Goal: Task Accomplishment & Management: Use online tool/utility

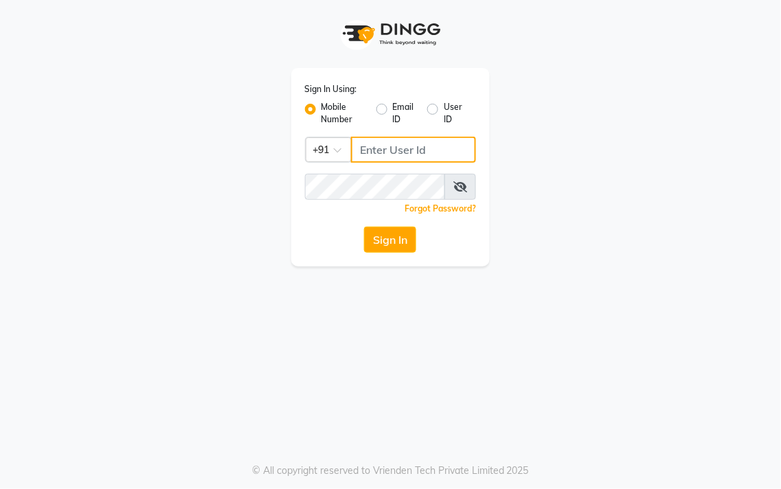
click at [374, 157] on input "Username" at bounding box center [414, 150] width 126 height 26
type input "8428442844"
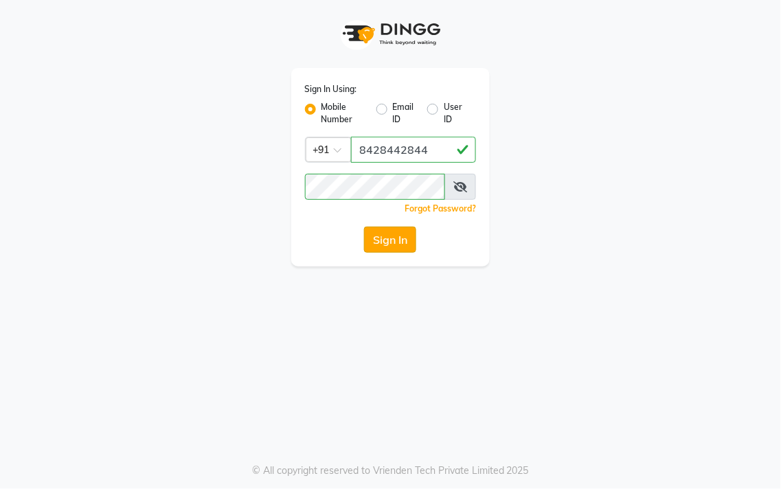
click at [388, 237] on button "Sign In" at bounding box center [390, 240] width 52 height 26
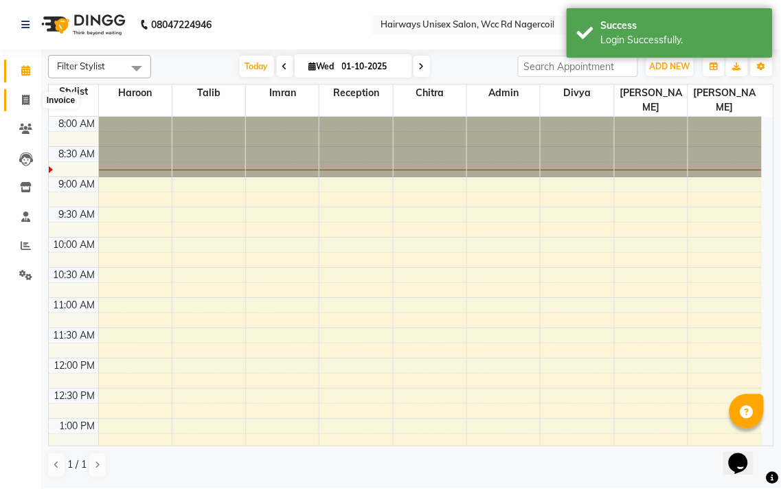
click at [28, 100] on icon at bounding box center [26, 100] width 8 height 10
select select "6523"
select select "service"
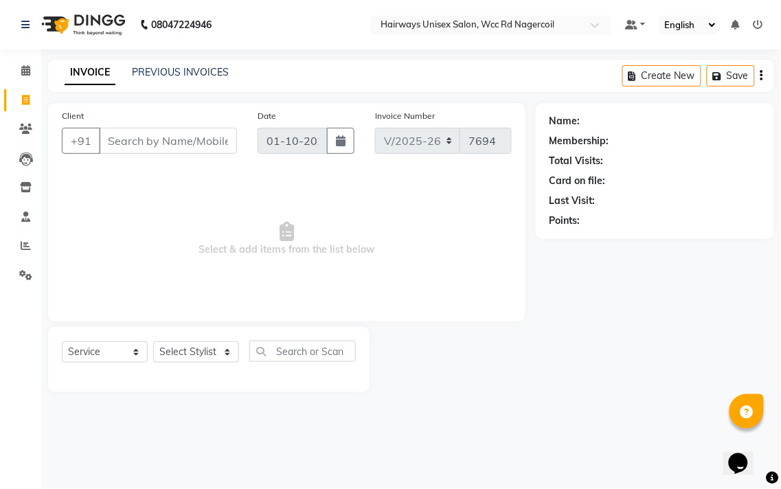
drag, startPoint x: 60, startPoint y: 91, endPoint x: 60, endPoint y: 120, distance: 28.9
click at [60, 102] on main "INVOICE PREVIOUS INVOICES Create New Save Client +91 Date [DATE] Invoice Number…" at bounding box center [411, 236] width 740 height 353
click at [67, 148] on button "+91" at bounding box center [81, 141] width 38 height 26
click at [207, 146] on input "Client" at bounding box center [168, 141] width 138 height 26
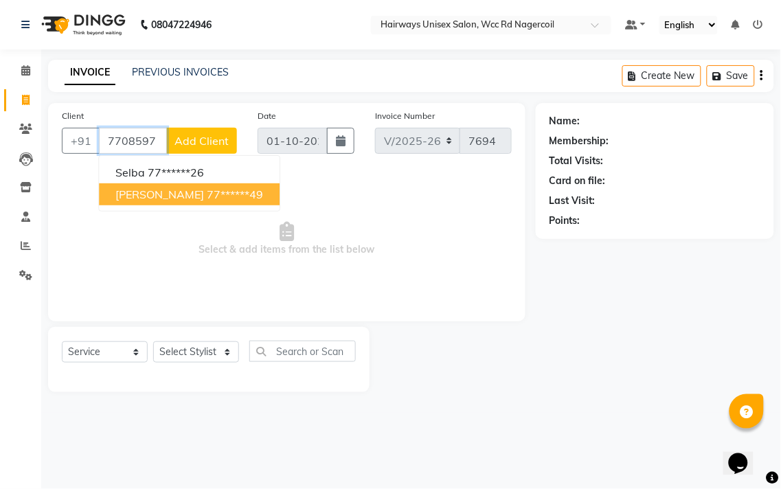
click at [207, 192] on ngb-highlight "77******49" at bounding box center [235, 194] width 56 height 14
type input "77******49"
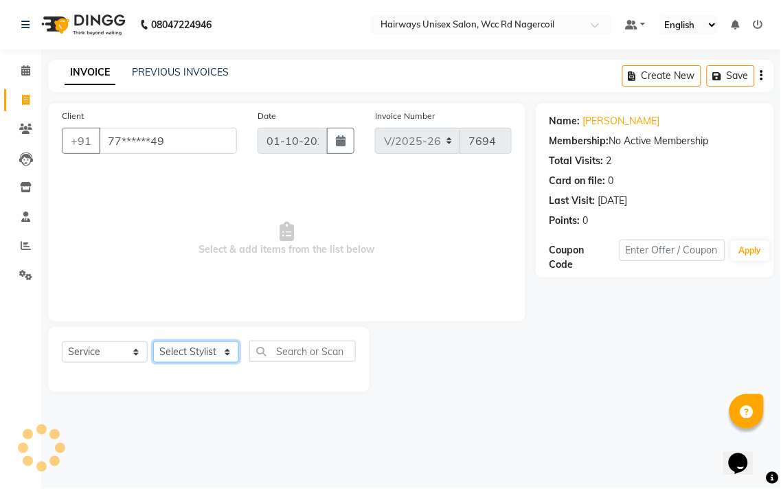
click at [177, 357] on select "Select Stylist Admin Chitra divya [PERSON_NAME] [PERSON_NAME] Reception [PERSON…" at bounding box center [196, 351] width 86 height 21
select select "49917"
click at [153, 342] on select "Select Stylist Admin Chitra divya [PERSON_NAME] [PERSON_NAME] Reception [PERSON…" at bounding box center [196, 351] width 86 height 21
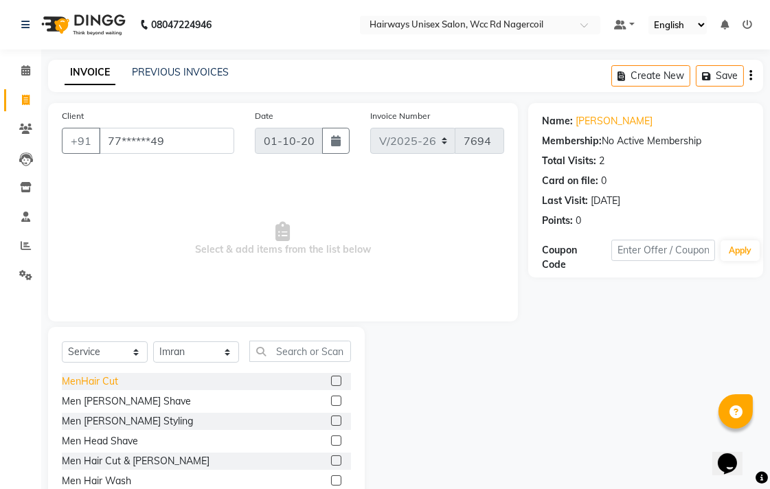
click at [87, 383] on div "MenHair Cut" at bounding box center [90, 381] width 56 height 14
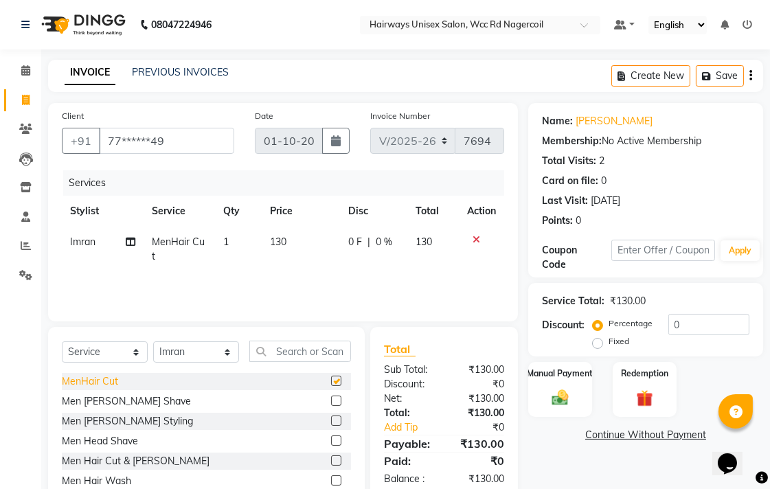
checkbox input "false"
click at [563, 396] on img at bounding box center [560, 397] width 28 height 20
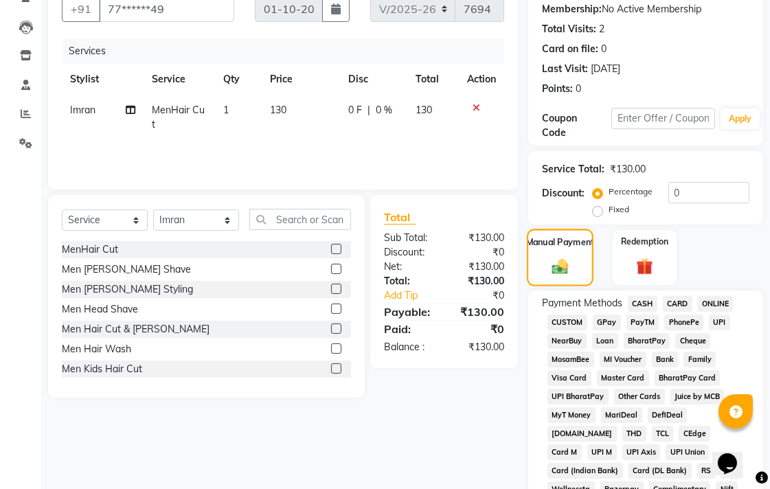
scroll to position [305, 0]
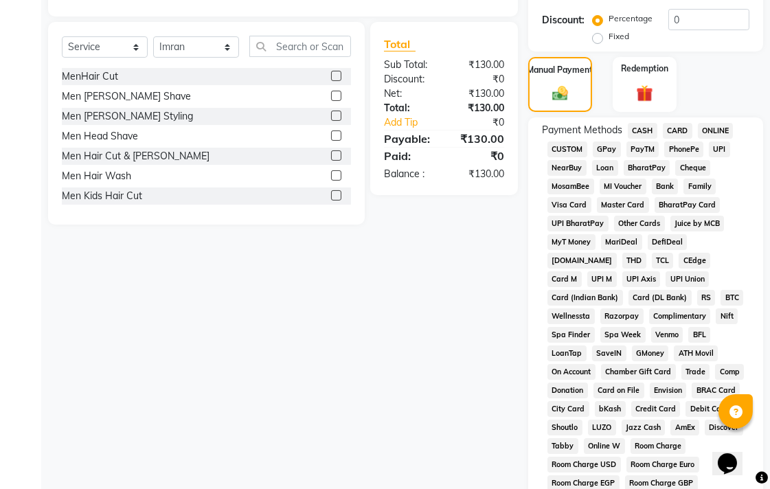
click at [632, 127] on span "CASH" at bounding box center [643, 131] width 30 height 16
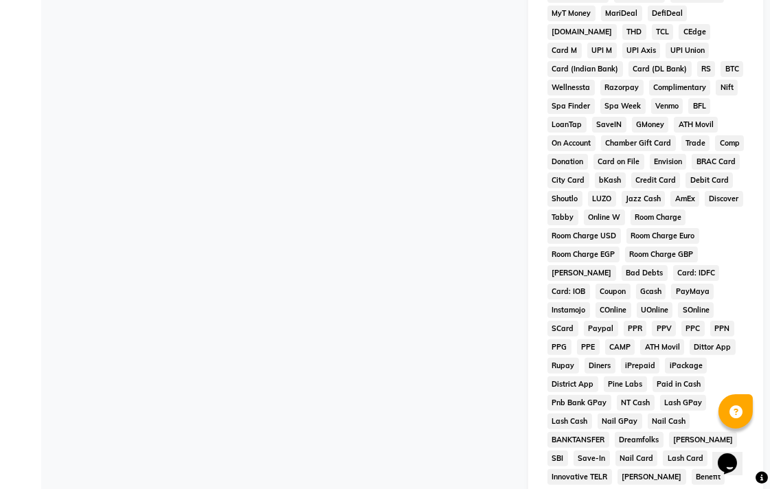
scroll to position [646, 0]
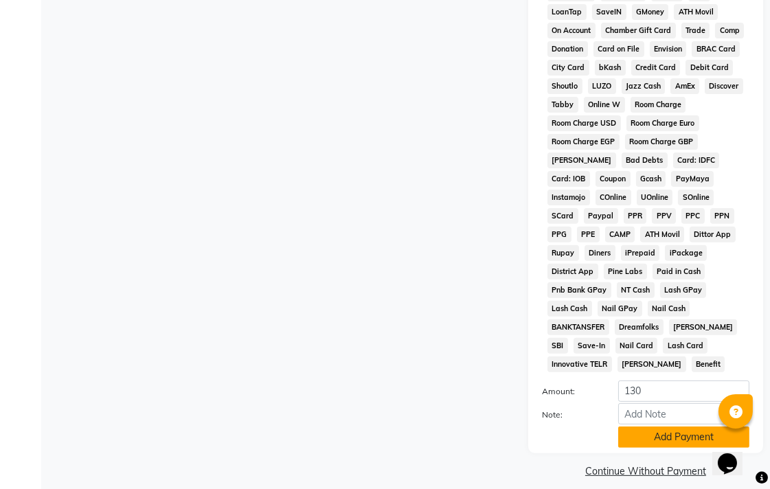
click at [669, 426] on button "Add Payment" at bounding box center [683, 436] width 131 height 21
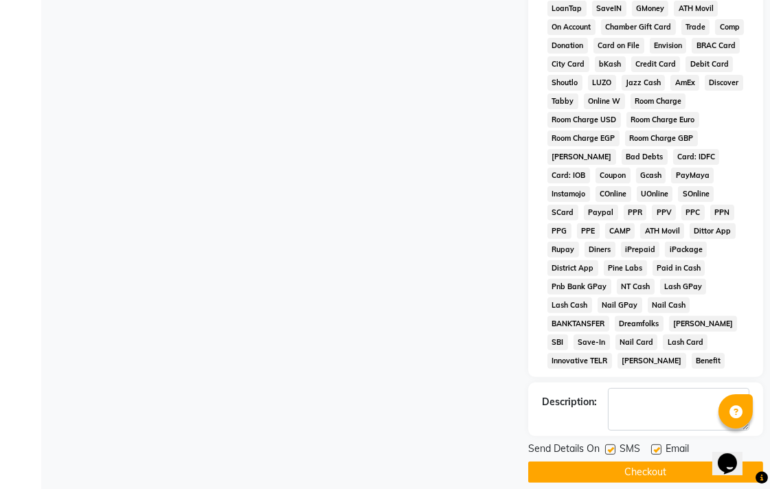
scroll to position [650, 0]
click at [661, 461] on button "Checkout" at bounding box center [645, 471] width 235 height 21
